Goal: Complete application form: Complete application form

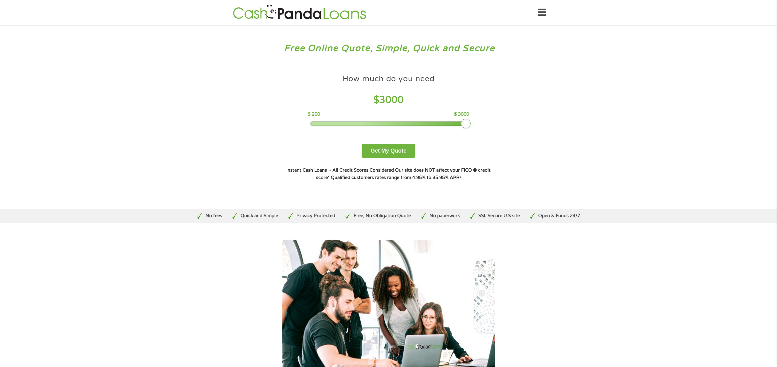
drag, startPoint x: 354, startPoint y: 121, endPoint x: 465, endPoint y: 122, distance: 110.7
click at [465, 122] on div at bounding box center [466, 124] width 10 height 10
click at [401, 149] on button "Get My Quote" at bounding box center [389, 151] width 54 height 14
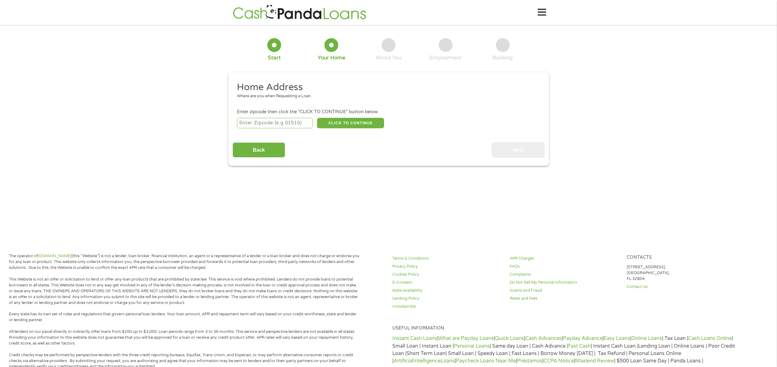
click at [274, 118] on input "number" at bounding box center [275, 123] width 76 height 10
type input "80016"
click at [342, 125] on button "CLICK TO CONTINUE" at bounding box center [350, 123] width 67 height 10
type input "80016"
type input "Aurora"
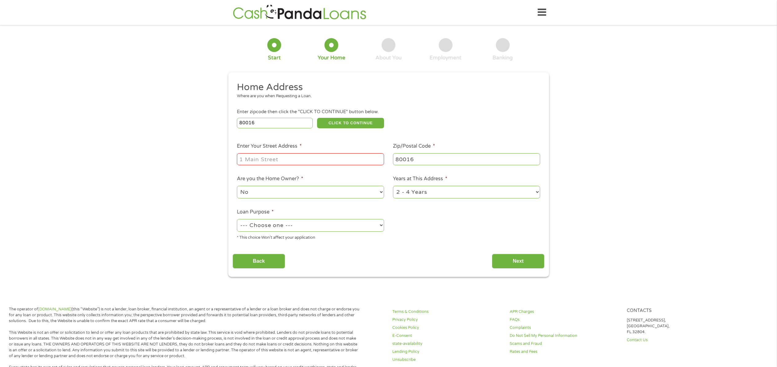
drag, startPoint x: 277, startPoint y: 162, endPoint x: 277, endPoint y: 158, distance: 4.0
click at [277, 160] on input "Enter Your Street Address *" at bounding box center [310, 159] width 147 height 12
type input "16075 East Easter Circle unit 306"
click at [288, 192] on select "No Yes" at bounding box center [310, 192] width 147 height 13
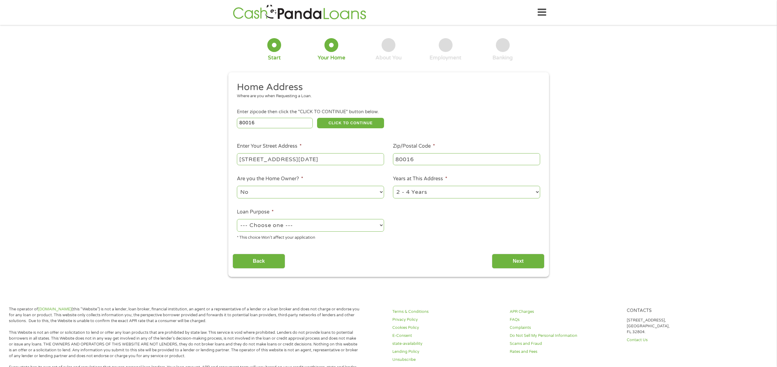
click at [282, 231] on div "--- Choose one --- Pay Bills Debt Consolidation Home Improvement Major Purchase…" at bounding box center [310, 225] width 147 height 15
click at [282, 224] on select "--- Choose one --- Pay Bills Debt Consolidation Home Improvement Major Purchase…" at bounding box center [310, 225] width 147 height 13
select select "paybills"
click at [237, 219] on select "--- Choose one --- Pay Bills Debt Consolidation Home Improvement Major Purchase…" at bounding box center [310, 225] width 147 height 13
click at [437, 194] on select "1 Year or less 1 - 2 Years 2 - 4 Years Over 4 Years" at bounding box center [466, 192] width 147 height 13
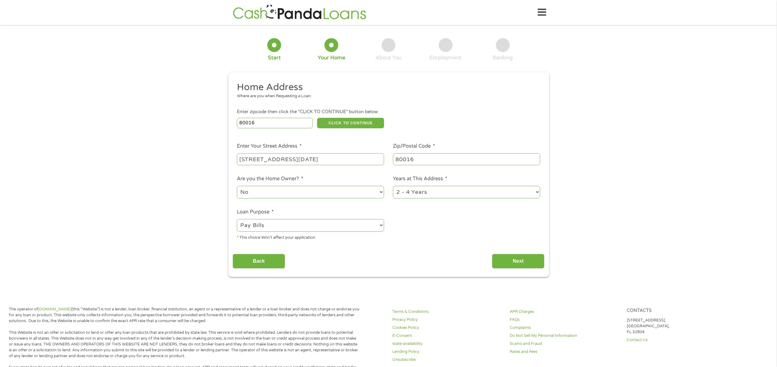
select select "60months"
click at [393, 186] on select "1 Year or less 1 - 2 Years 2 - 4 Years Over 4 Years" at bounding box center [466, 192] width 147 height 13
click at [517, 254] on input "Next" at bounding box center [518, 261] width 53 height 15
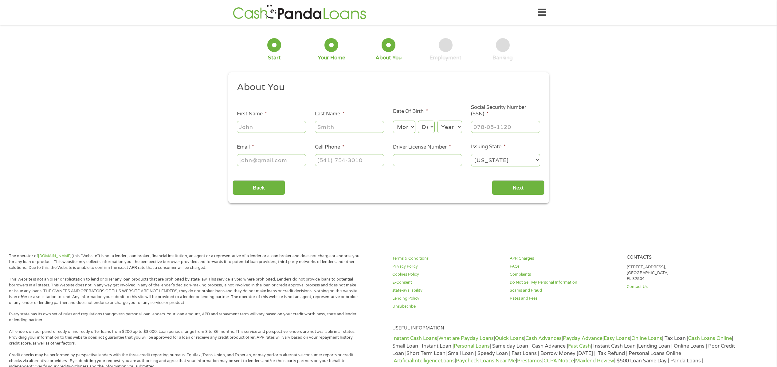
drag, startPoint x: 302, startPoint y: 126, endPoint x: 302, endPoint y: 113, distance: 13.8
click at [303, 112] on li "First Name *" at bounding box center [272, 122] width 78 height 24
click at [287, 124] on input "First Name *" at bounding box center [271, 127] width 69 height 12
type input "stephen"
type input "griffith"
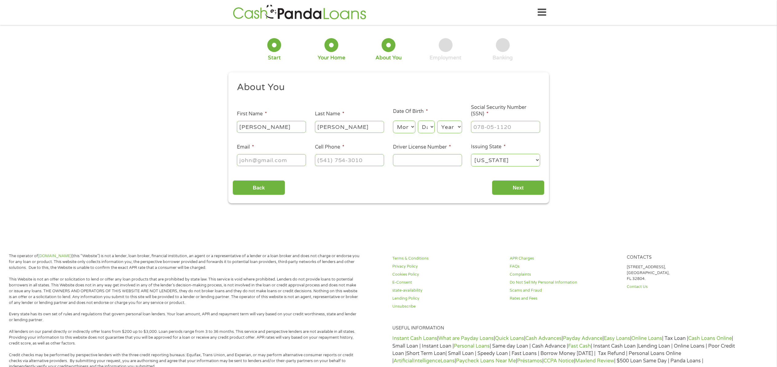
type input "Sdgriff20@msn.com"
type input "(303) 691-5061"
click at [408, 123] on select "Month 1 2 3 4 5 6 7 8 9 10 11 12" at bounding box center [404, 127] width 22 height 13
select select "8"
click at [393, 121] on select "Month 1 2 3 4 5 6 7 8 9 10 11 12" at bounding box center [404, 127] width 22 height 13
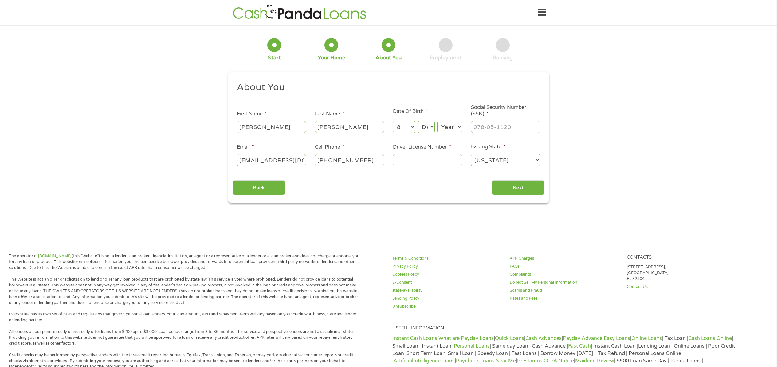
click at [421, 124] on select "Day 1 2 3 4 5 6 7 8 9 10 11 12 13 14 15 16 17 18 19 20 21 22 23 24 25 26 27 28 …" at bounding box center [426, 127] width 17 height 13
select select "21"
click at [418, 121] on select "Day 1 2 3 4 5 6 7 8 9 10 11 12 13 14 15 16 17 18 19 20 21 22 23 24 25 26 27 28 …" at bounding box center [426, 127] width 17 height 13
drag, startPoint x: 443, startPoint y: 124, endPoint x: 450, endPoint y: 124, distance: 7.1
click at [443, 124] on select "Year 2007 2006 2005 2004 2003 2002 2001 2000 1999 1998 1997 1996 1995 1994 1993…" at bounding box center [449, 127] width 25 height 13
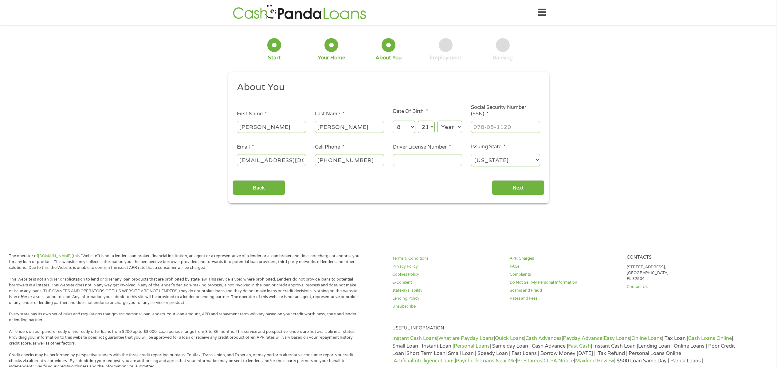
select select "1987"
click at [437, 121] on select "Year 2007 2006 2005 2004 2003 2002 2001 2000 1999 1998 1997 1996 1995 1994 1993…" at bounding box center [449, 127] width 25 height 13
type input "___-__-____"
click at [487, 126] on input "___-__-____" at bounding box center [505, 127] width 69 height 12
